Goal: Task Accomplishment & Management: Use online tool/utility

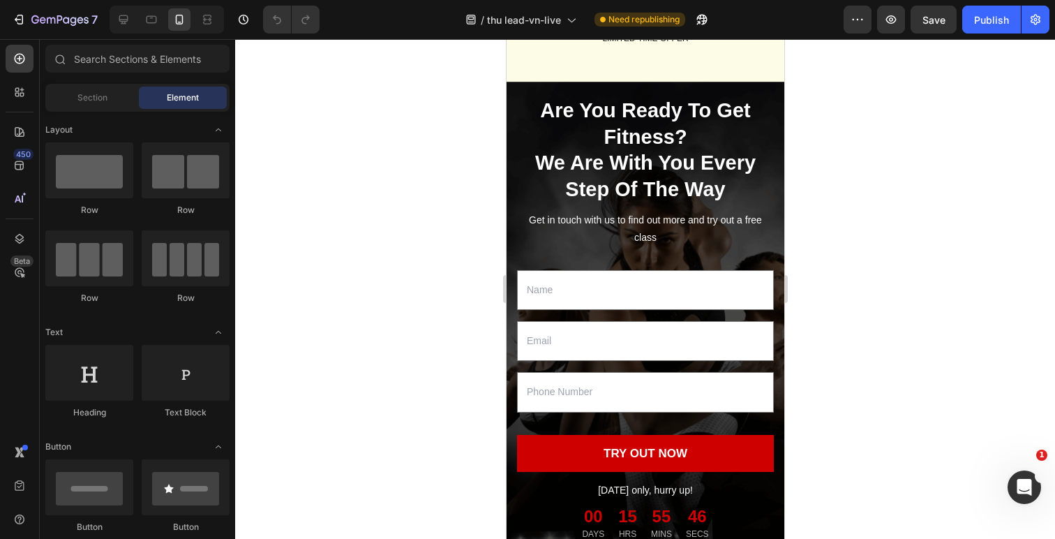
scroll to position [3195, 0]
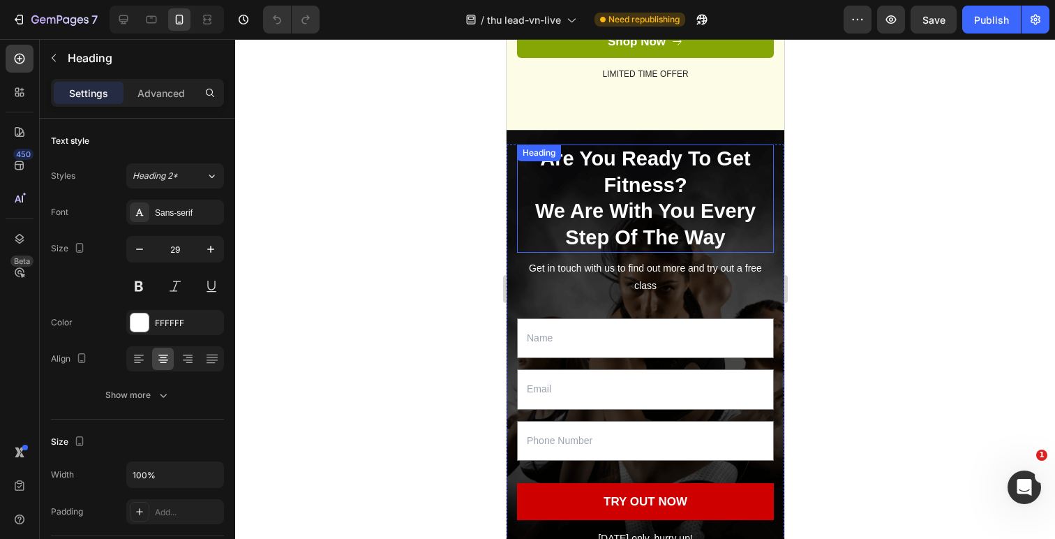
click at [653, 169] on p "Are You Ready To Get Fitness?" at bounding box center [645, 172] width 254 height 52
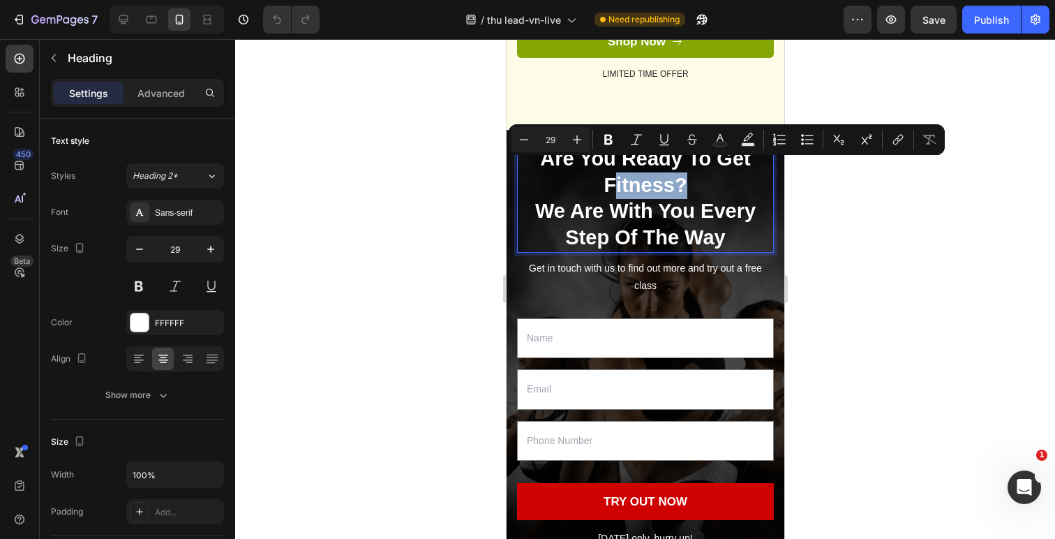
click at [660, 172] on p "Are You Ready To Get Fitness?" at bounding box center [645, 172] width 254 height 52
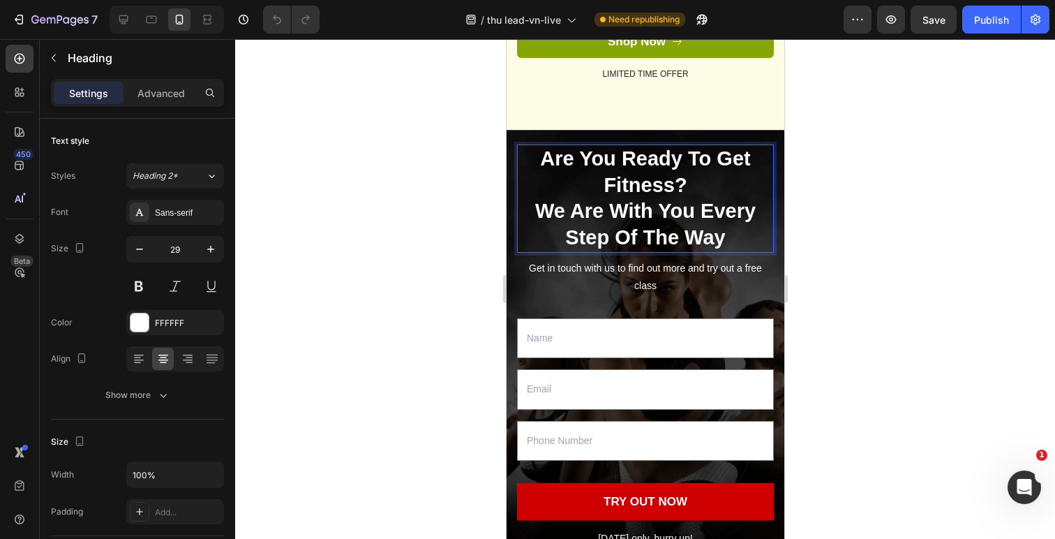
click at [670, 172] on p "Are You Ready To Get Fitness?" at bounding box center [645, 172] width 254 height 52
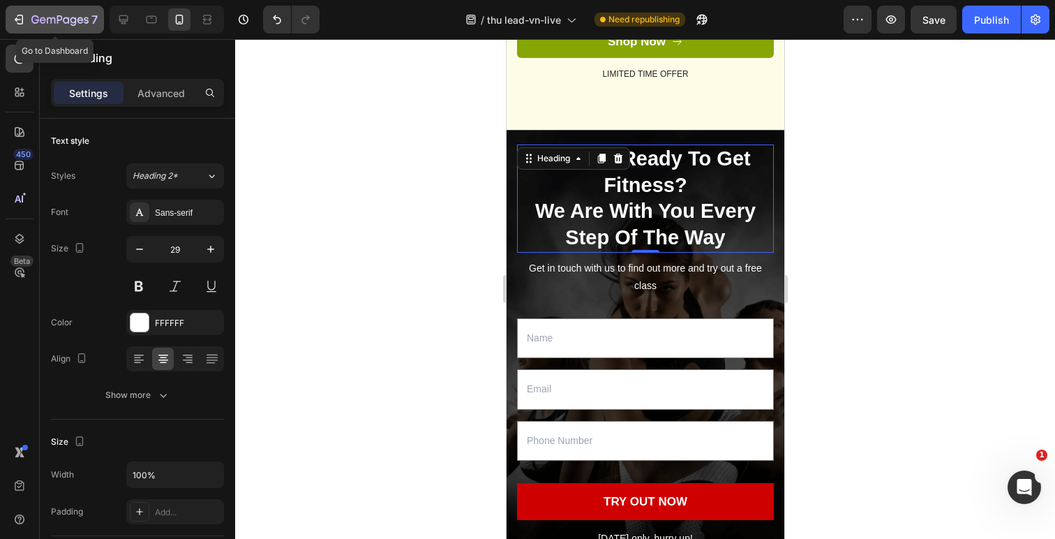
click at [17, 9] on button "7" at bounding box center [55, 20] width 98 height 28
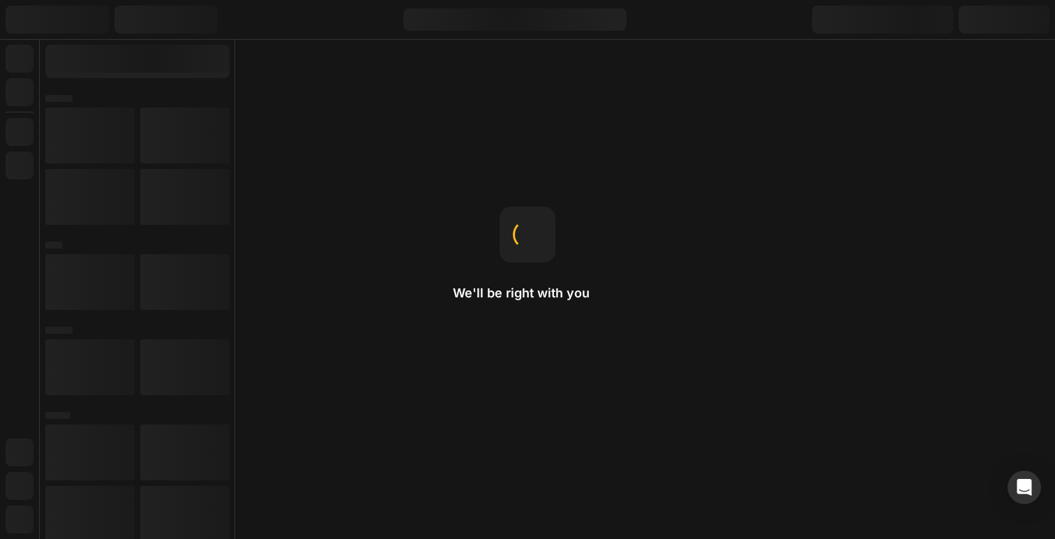
click at [838, 121] on div "We'll be right with you Fit to content This adjusts the column width to fit the…" at bounding box center [527, 269] width 1055 height 539
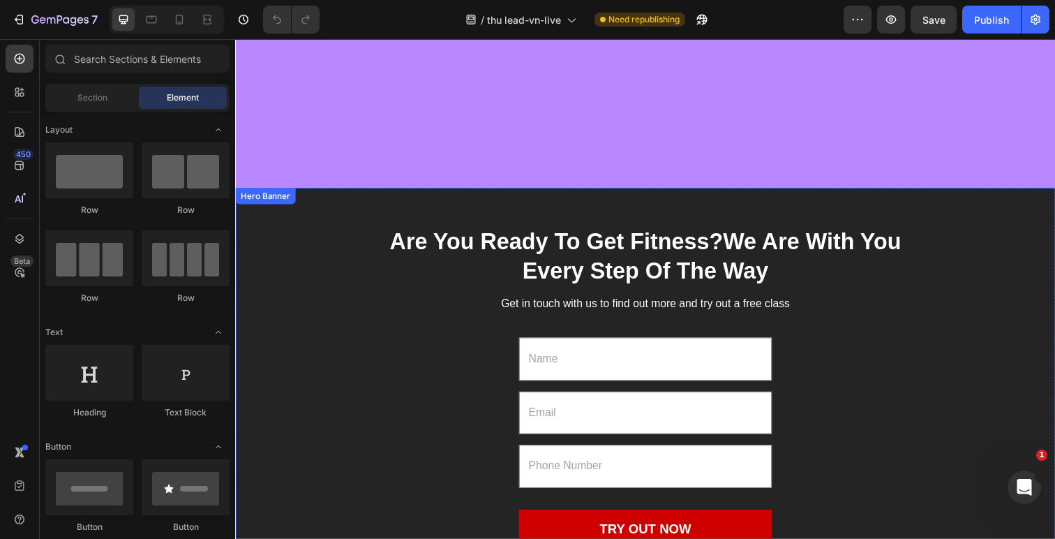
scroll to position [2121, 0]
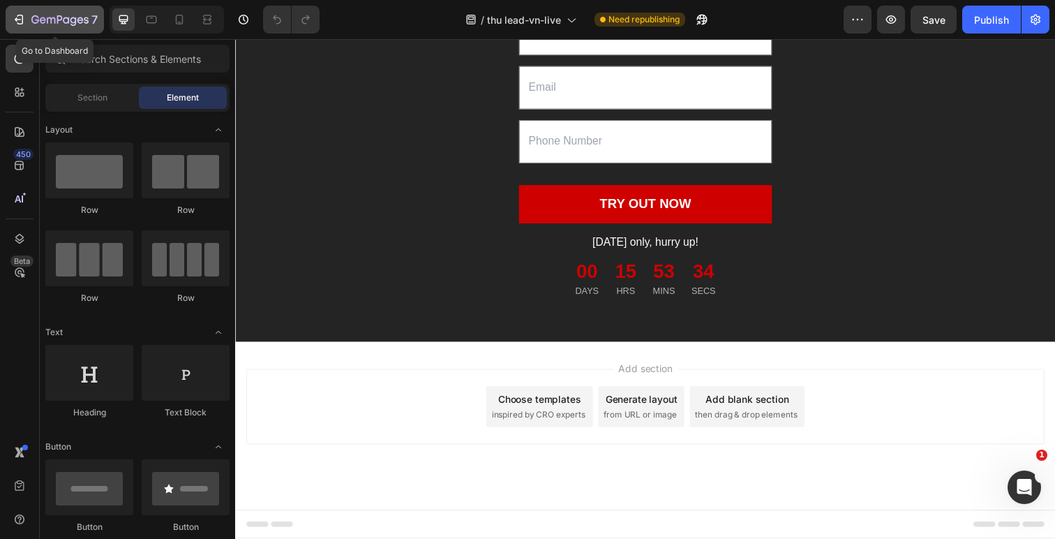
click at [18, 19] on icon "button" at bounding box center [18, 19] width 6 height 4
